Goal: Information Seeking & Learning: Learn about a topic

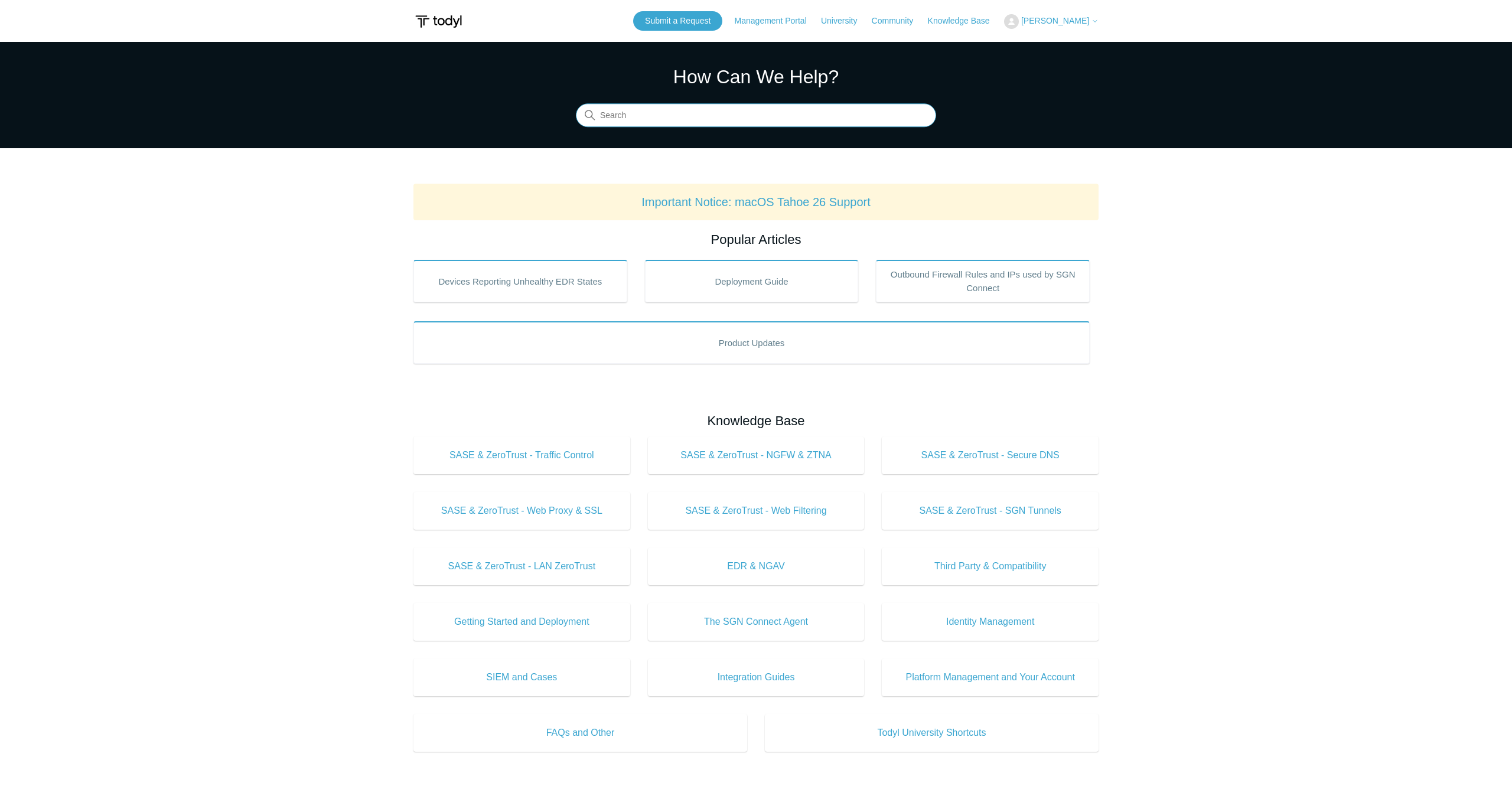
click at [646, 113] on input "Search" at bounding box center [756, 116] width 360 height 24
type input "entra id"
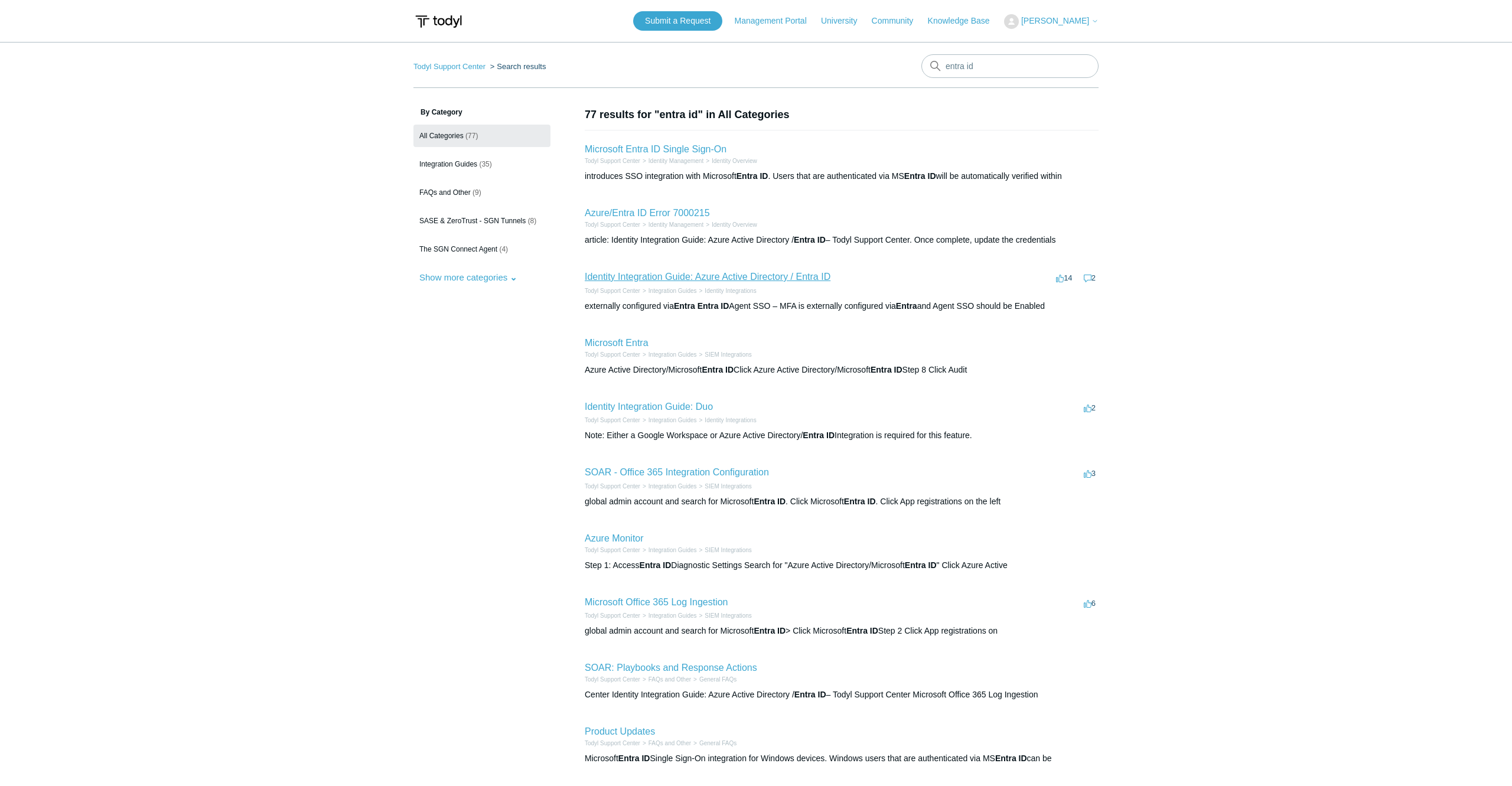
click at [770, 272] on link "Identity Integration Guide: Azure Active Directory / Entra ID" at bounding box center [707, 276] width 246 height 10
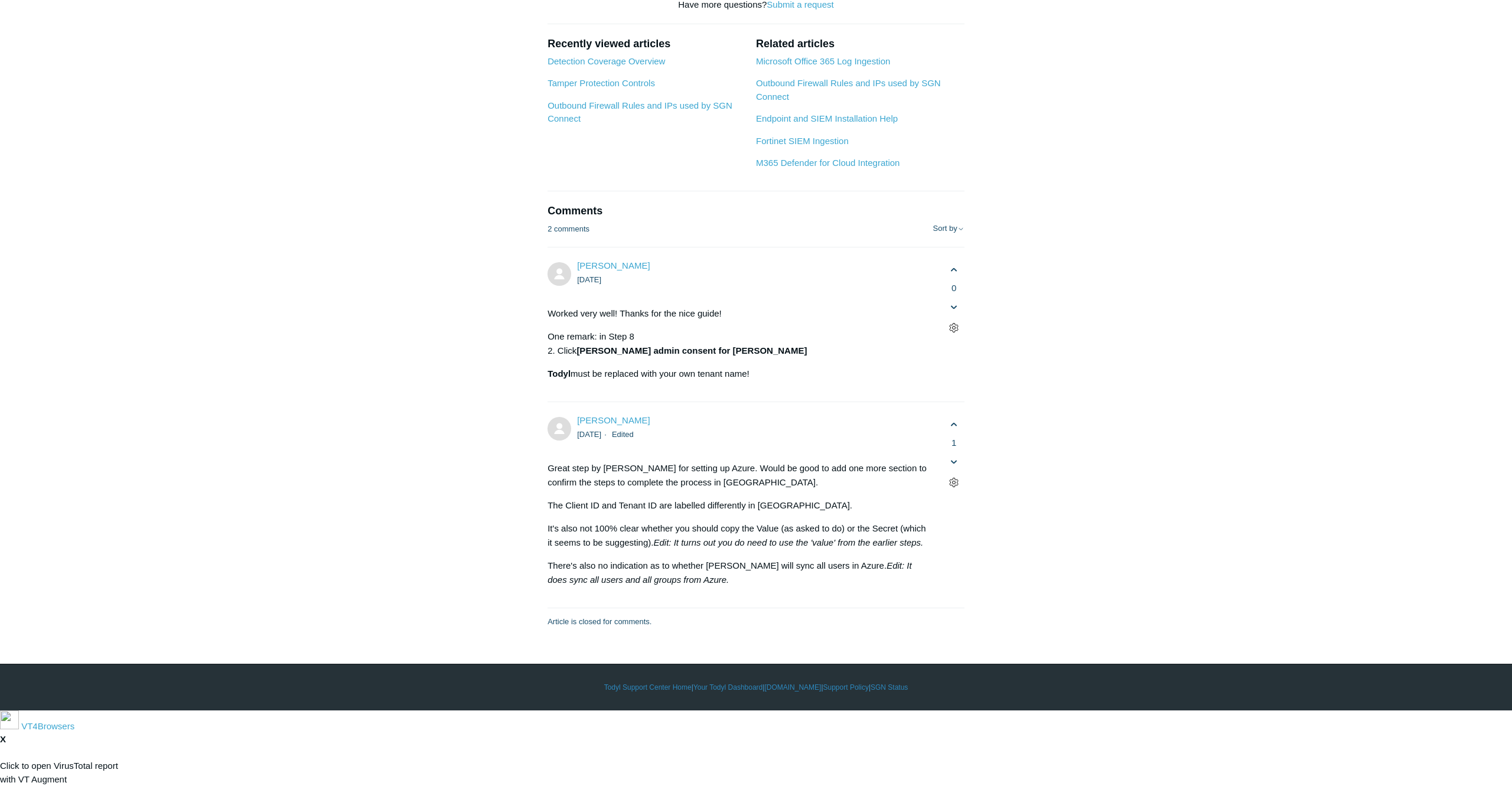
scroll to position [7195, 0]
